Goal: Information Seeking & Learning: Understand process/instructions

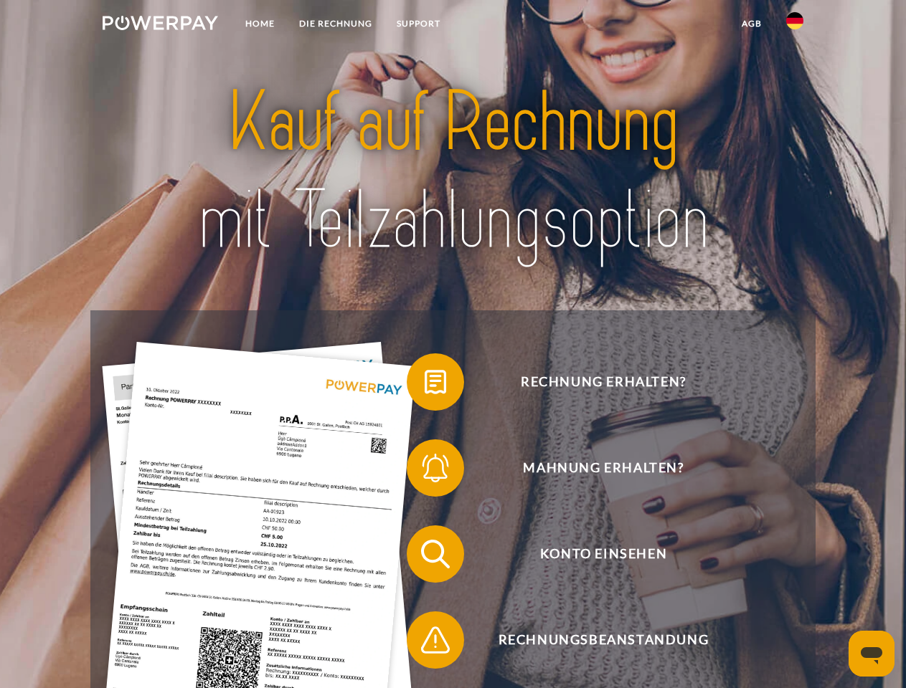
click at [160, 25] on img at bounding box center [160, 23] width 115 height 14
click at [794, 25] on img at bounding box center [794, 20] width 17 height 17
click at [751, 24] on link "agb" at bounding box center [751, 24] width 44 height 26
click at [424, 385] on span at bounding box center [414, 382] width 72 height 72
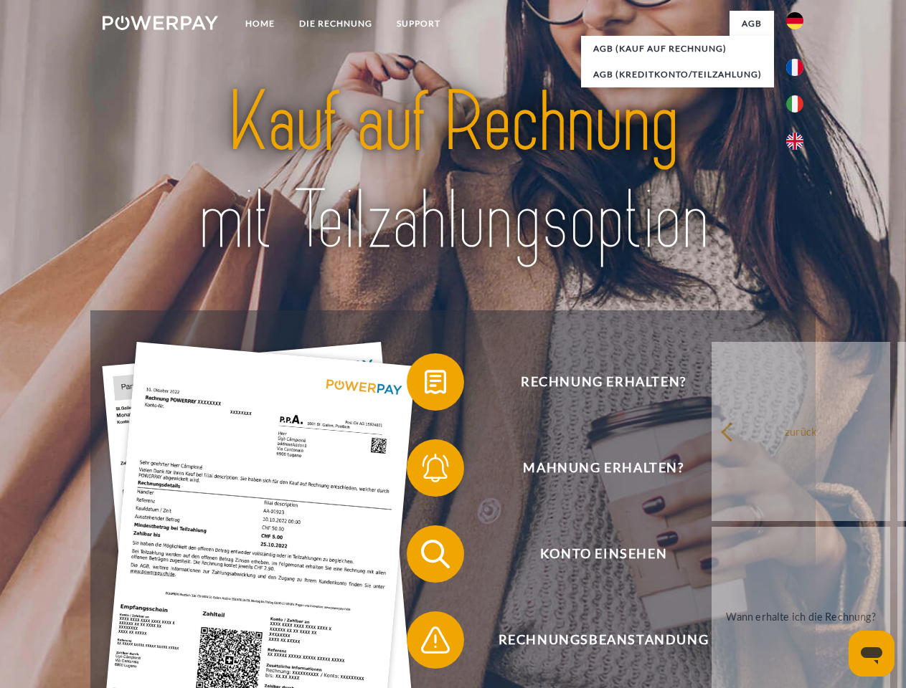
click at [424, 471] on span at bounding box center [414, 468] width 72 height 72
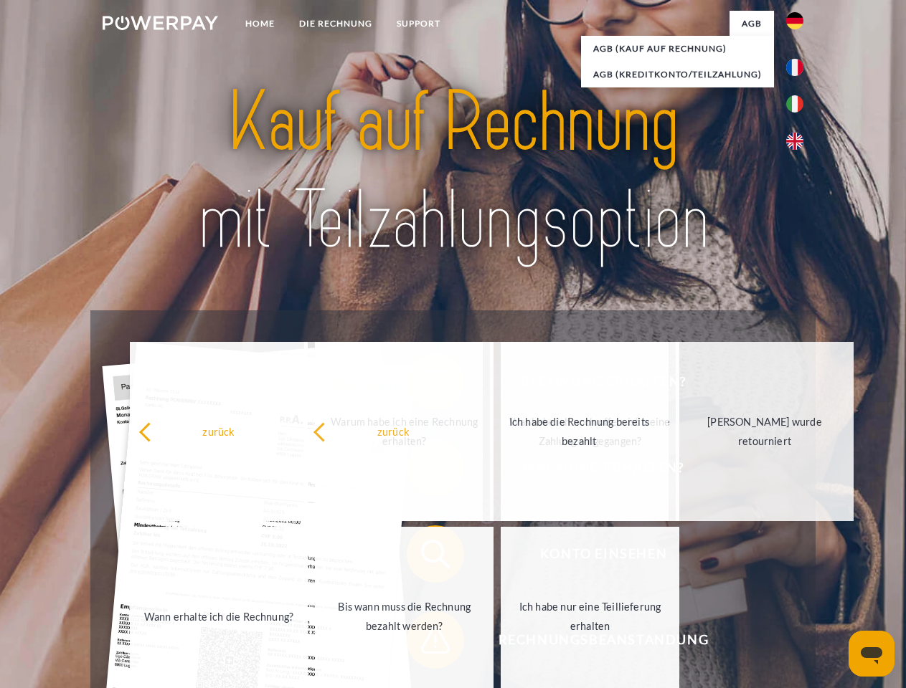
click at [424, 643] on span at bounding box center [414, 640] width 72 height 72
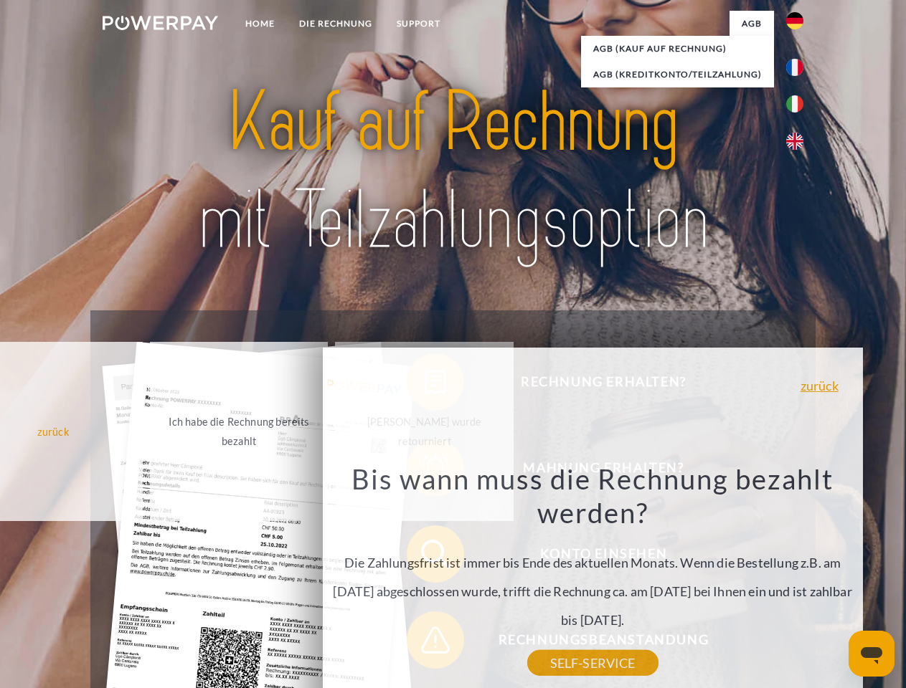
click at [871, 654] on icon "Messaging-Fenster öffnen" at bounding box center [871, 655] width 22 height 17
